Goal: Task Accomplishment & Management: Complete application form

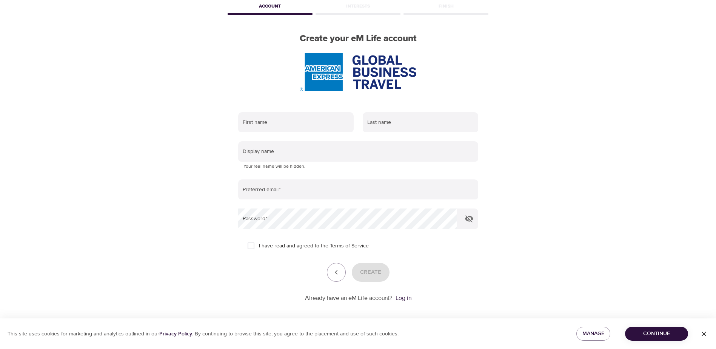
scroll to position [43, 0]
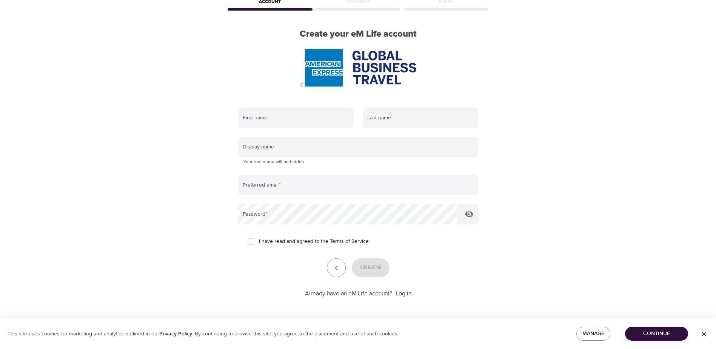
click at [403, 293] on link "Log in" at bounding box center [404, 294] width 16 height 8
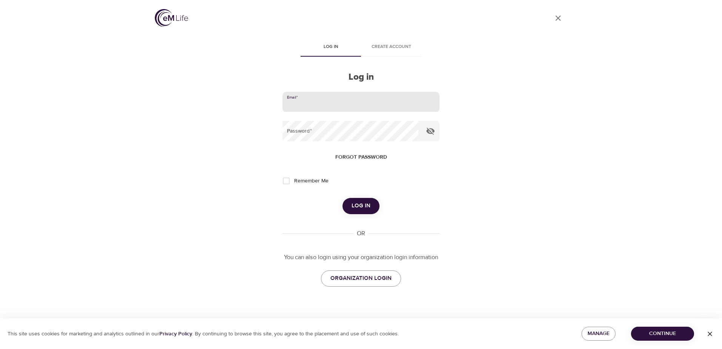
click at [348, 103] on input "email" at bounding box center [360, 102] width 157 height 20
type input "virginia.a.petre@amexgbt.com"
click at [362, 159] on span "Forgot password" at bounding box center [361, 156] width 52 height 9
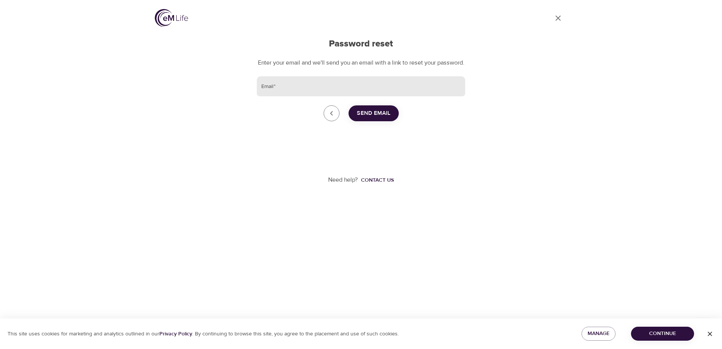
click at [287, 97] on input "Email   *" at bounding box center [361, 86] width 208 height 20
type input "[US_STATE][EMAIL_ADDRESS][PERSON_NAME][DOMAIN_NAME]"
click at [367, 118] on span "Send Email" at bounding box center [374, 113] width 34 height 10
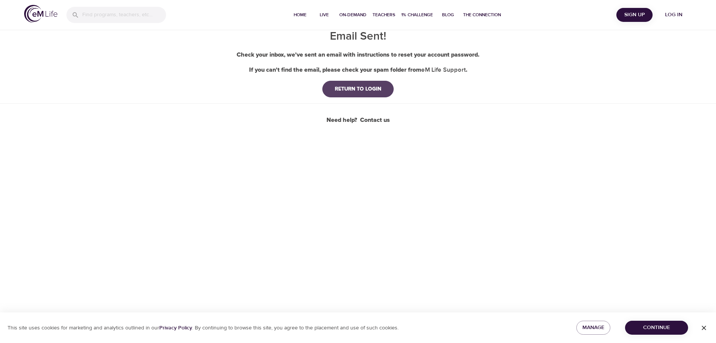
click at [357, 89] on div "RETURN TO LOGIN" at bounding box center [358, 89] width 59 height 8
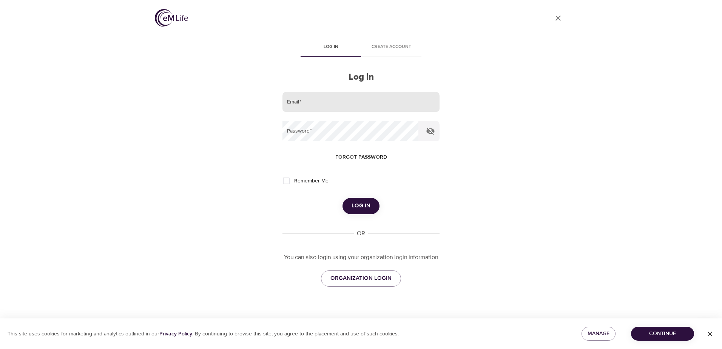
click at [335, 106] on input "email" at bounding box center [360, 102] width 157 height 20
type input "[US_STATE][EMAIL_ADDRESS][PERSON_NAME][DOMAIN_NAME]"
click at [365, 280] on span "ORGANIZATION LOGIN" at bounding box center [360, 278] width 61 height 10
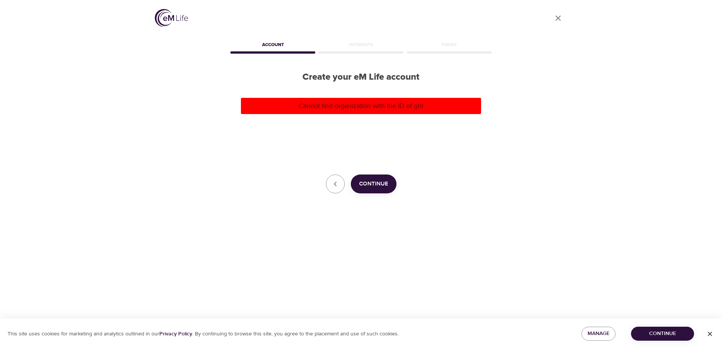
click at [381, 183] on span "Continue" at bounding box center [373, 184] width 29 height 10
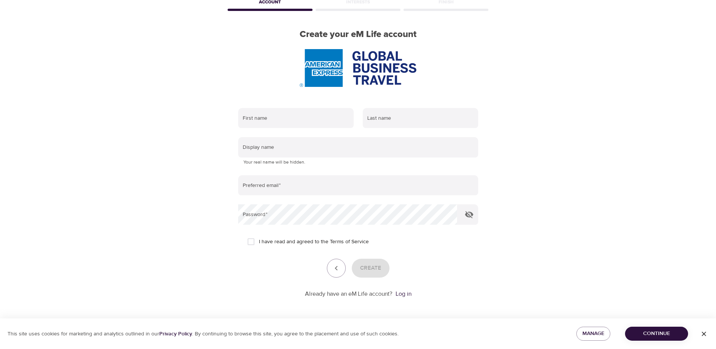
scroll to position [43, 0]
click at [412, 294] on div "Already have an eM Life account? Log in" at bounding box center [358, 293] width 240 height 9
click at [370, 294] on p "Already have an eM Life account?" at bounding box center [349, 293] width 88 height 9
click at [404, 291] on link "Log in" at bounding box center [404, 294] width 16 height 8
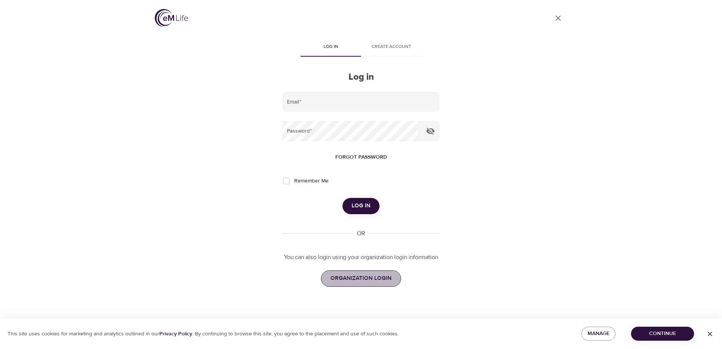
click at [384, 278] on span "ORGANIZATION LOGIN" at bounding box center [360, 278] width 61 height 10
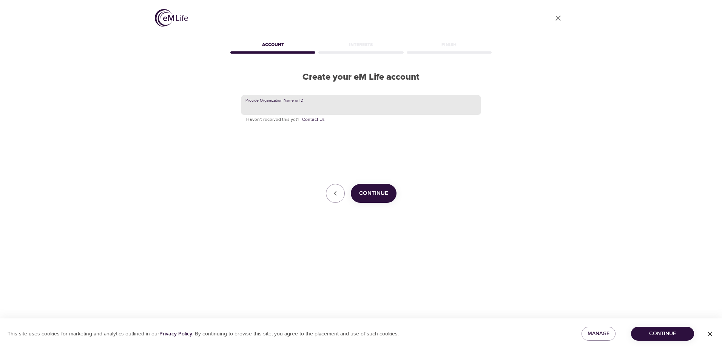
click at [274, 106] on input "text" at bounding box center [361, 105] width 240 height 20
type input "GBT"
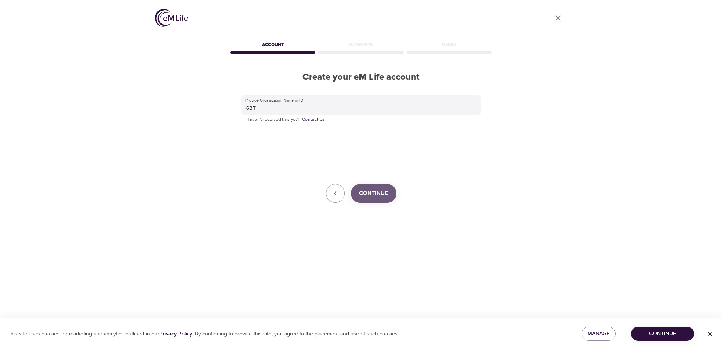
click at [370, 189] on span "Continue" at bounding box center [373, 193] width 29 height 10
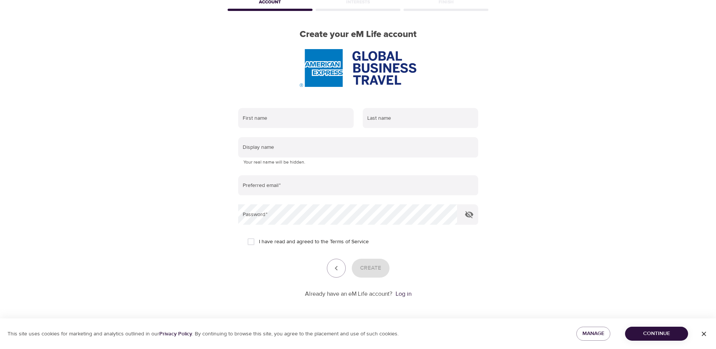
scroll to position [43, 0]
click at [298, 115] on input "text" at bounding box center [296, 118] width 116 height 20
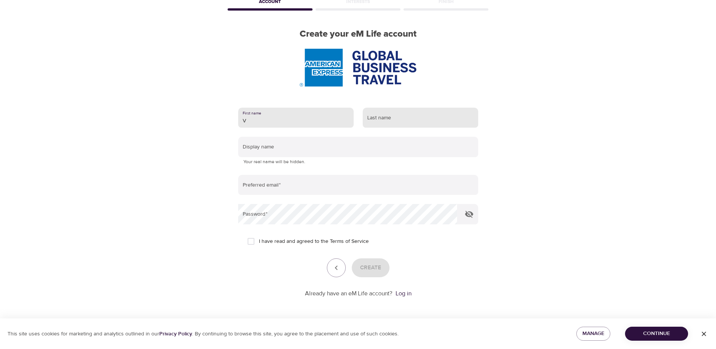
click at [415, 118] on input "text" at bounding box center [421, 118] width 116 height 20
click at [280, 119] on input "V" at bounding box center [296, 118] width 116 height 20
type input "Virginia"
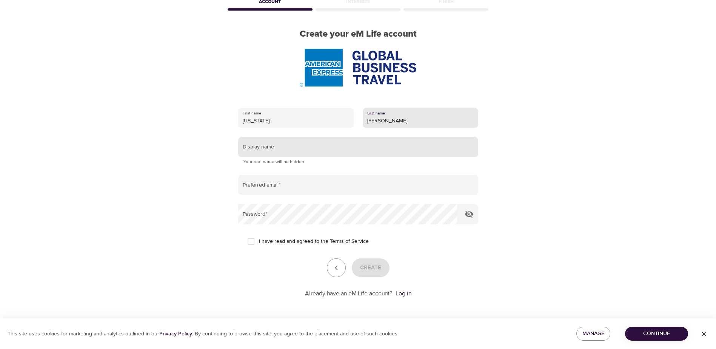
type input "Petre"
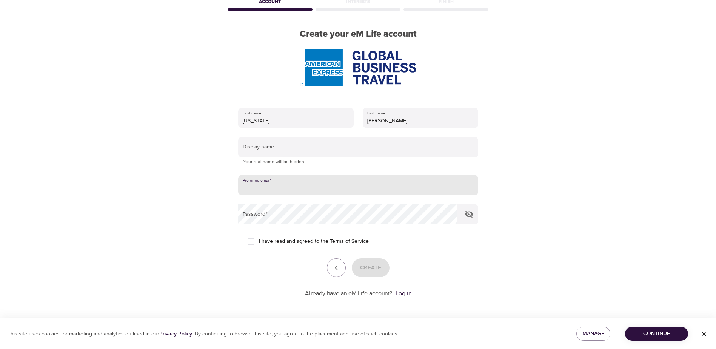
click at [292, 189] on input "email" at bounding box center [358, 185] width 240 height 20
type input "[US_STATE][EMAIL_ADDRESS][PERSON_NAME][DOMAIN_NAME]"
click at [470, 214] on icon "button" at bounding box center [469, 213] width 9 height 9
click at [250, 241] on input "I have read and agreed to the Terms of Service" at bounding box center [251, 241] width 16 height 16
checkbox input "true"
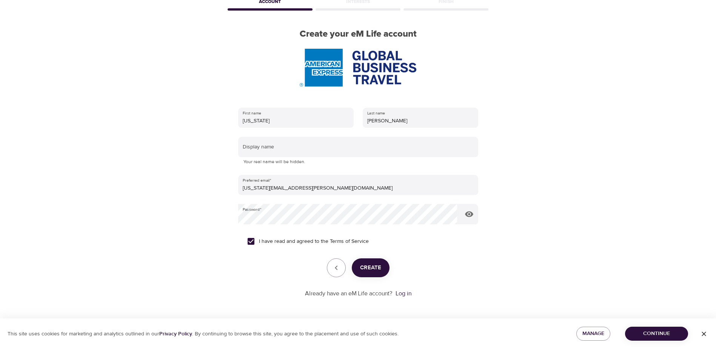
click at [380, 273] on span "Create" at bounding box center [370, 268] width 21 height 10
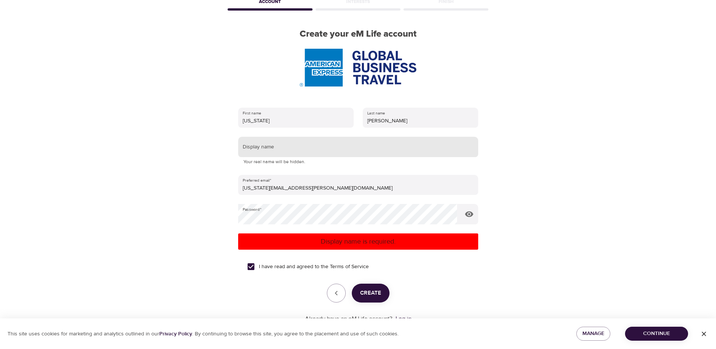
click at [294, 149] on input "text" at bounding box center [358, 147] width 240 height 20
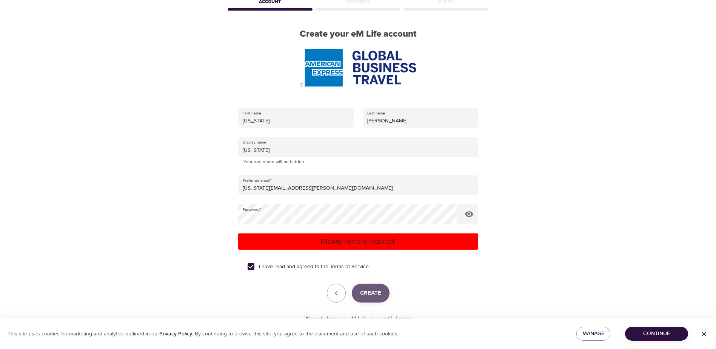
click at [377, 291] on span "Create" at bounding box center [370, 293] width 21 height 10
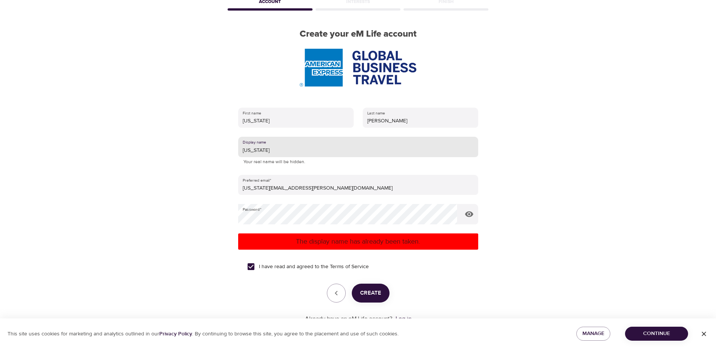
click at [271, 150] on input "Virginia" at bounding box center [358, 147] width 240 height 20
type input "V"
click at [375, 293] on span "Create" at bounding box center [370, 293] width 21 height 10
click at [254, 149] on input "Gin" at bounding box center [358, 147] width 240 height 20
type input "G"
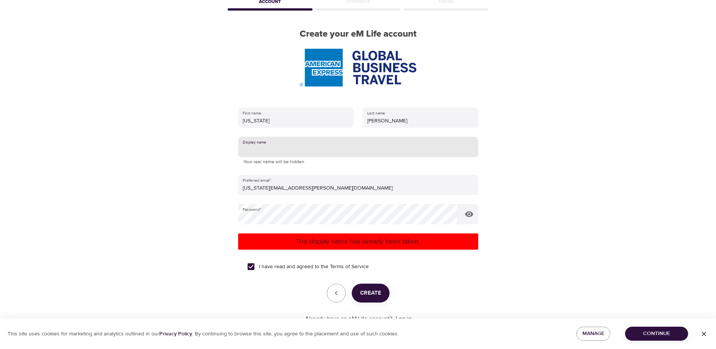
click at [375, 291] on span "Create" at bounding box center [370, 293] width 21 height 10
click at [273, 154] on input "text" at bounding box center [358, 147] width 240 height 20
click at [476, 143] on input "text" at bounding box center [358, 147] width 240 height 20
click at [475, 144] on input "text" at bounding box center [358, 147] width 240 height 20
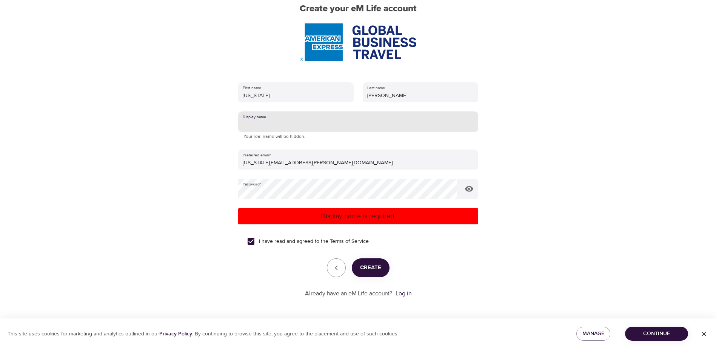
click at [406, 290] on link "Log in" at bounding box center [404, 294] width 16 height 8
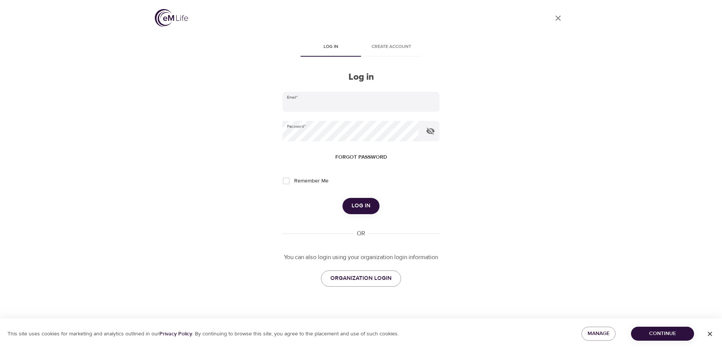
type input "[US_STATE][EMAIL_ADDRESS][PERSON_NAME][DOMAIN_NAME]"
click at [285, 183] on input "Remember Me" at bounding box center [286, 181] width 16 height 16
checkbox input "true"
click at [373, 203] on button "Log in" at bounding box center [360, 206] width 37 height 16
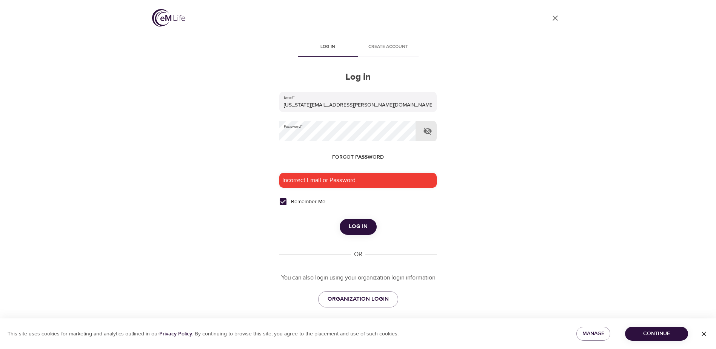
click at [427, 133] on icon "button" at bounding box center [428, 131] width 8 height 7
click at [365, 298] on span "ORGANIZATION LOGIN" at bounding box center [358, 299] width 61 height 10
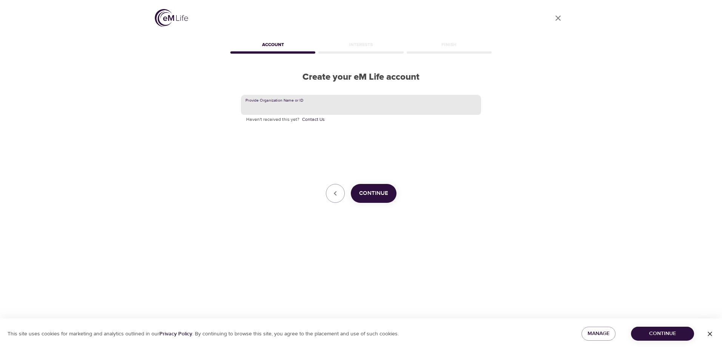
click at [309, 105] on input "text" at bounding box center [361, 105] width 240 height 20
type input "GBT"
click at [387, 192] on span "Continue" at bounding box center [373, 193] width 29 height 10
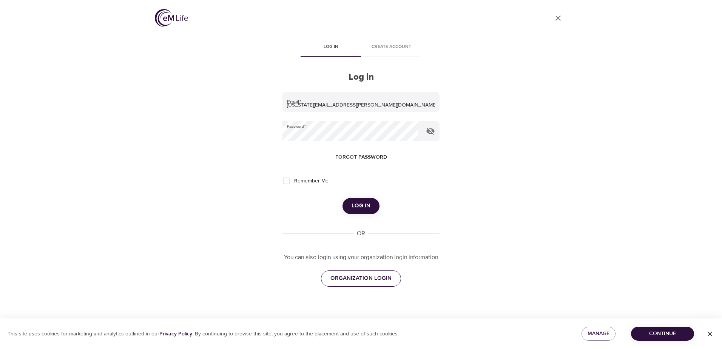
click at [378, 281] on span "ORGANIZATION LOGIN" at bounding box center [360, 278] width 61 height 10
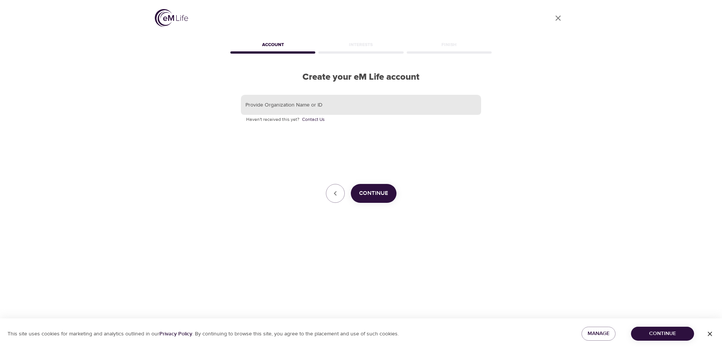
click at [309, 108] on input "text" at bounding box center [361, 105] width 240 height 20
type input "GBT"
click at [678, 336] on span "Continue" at bounding box center [662, 333] width 51 height 9
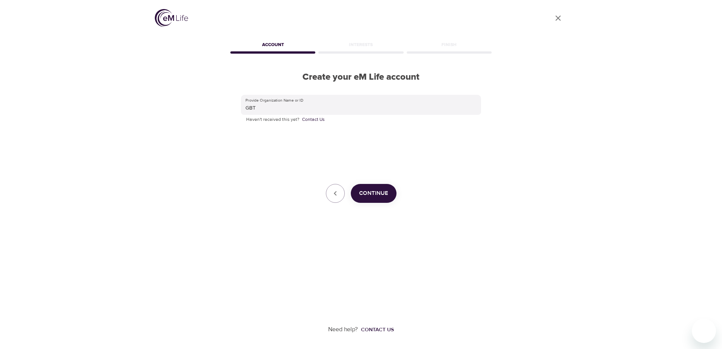
click at [379, 195] on span "Continue" at bounding box center [373, 193] width 29 height 10
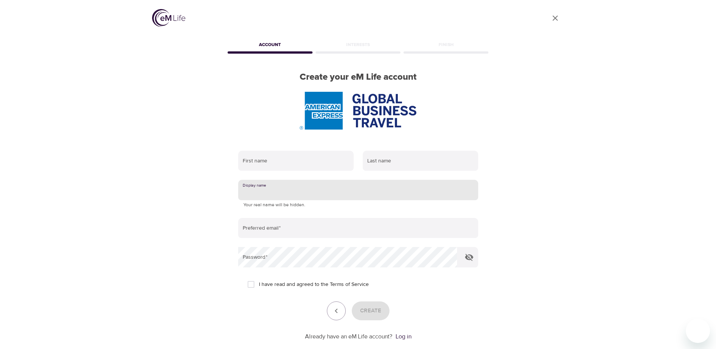
click at [283, 193] on input "text" at bounding box center [358, 190] width 240 height 20
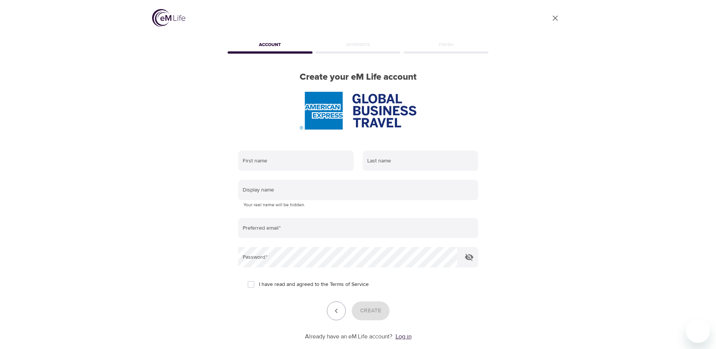
click at [407, 335] on link "Log in" at bounding box center [404, 337] width 16 height 8
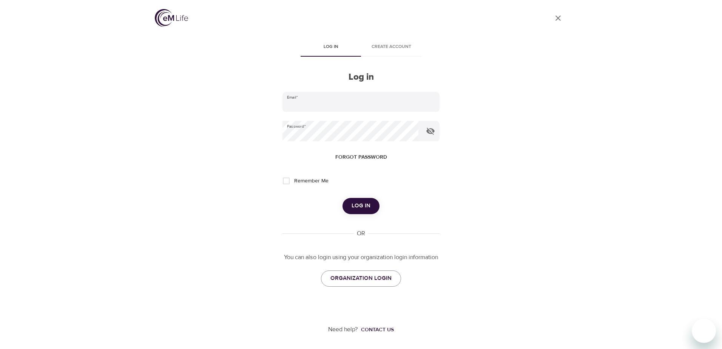
type input "[US_STATE][EMAIL_ADDRESS][PERSON_NAME][DOMAIN_NAME]"
click at [376, 204] on button "Log in" at bounding box center [360, 206] width 37 height 16
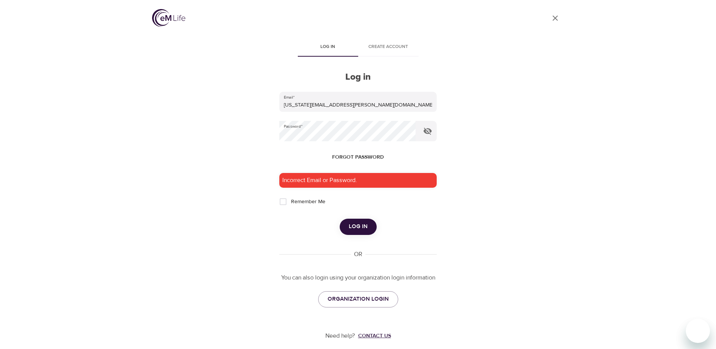
click at [380, 333] on div "Contact us" at bounding box center [374, 336] width 33 height 8
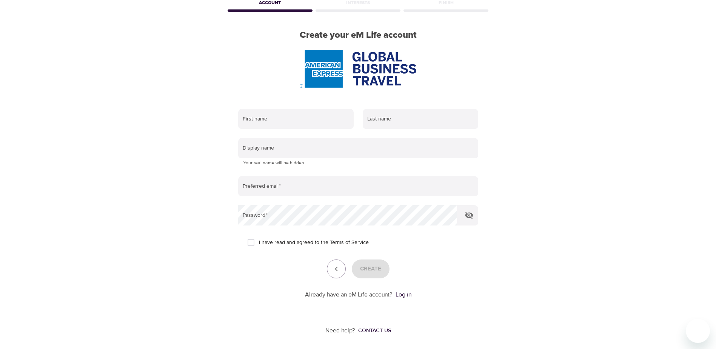
scroll to position [43, 0]
click at [378, 328] on div "Contact us" at bounding box center [374, 329] width 33 height 8
